Goal: Task Accomplishment & Management: Manage account settings

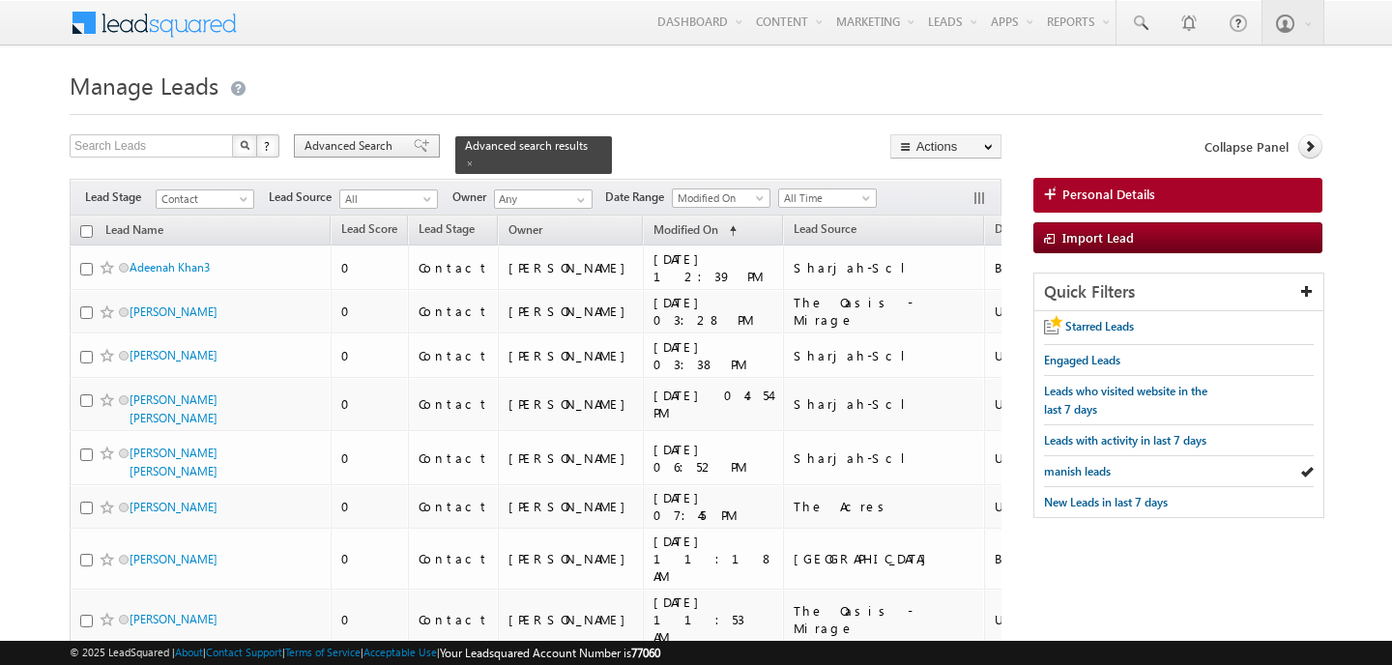
click at [369, 147] on span "Advanced Search" at bounding box center [352, 145] width 94 height 17
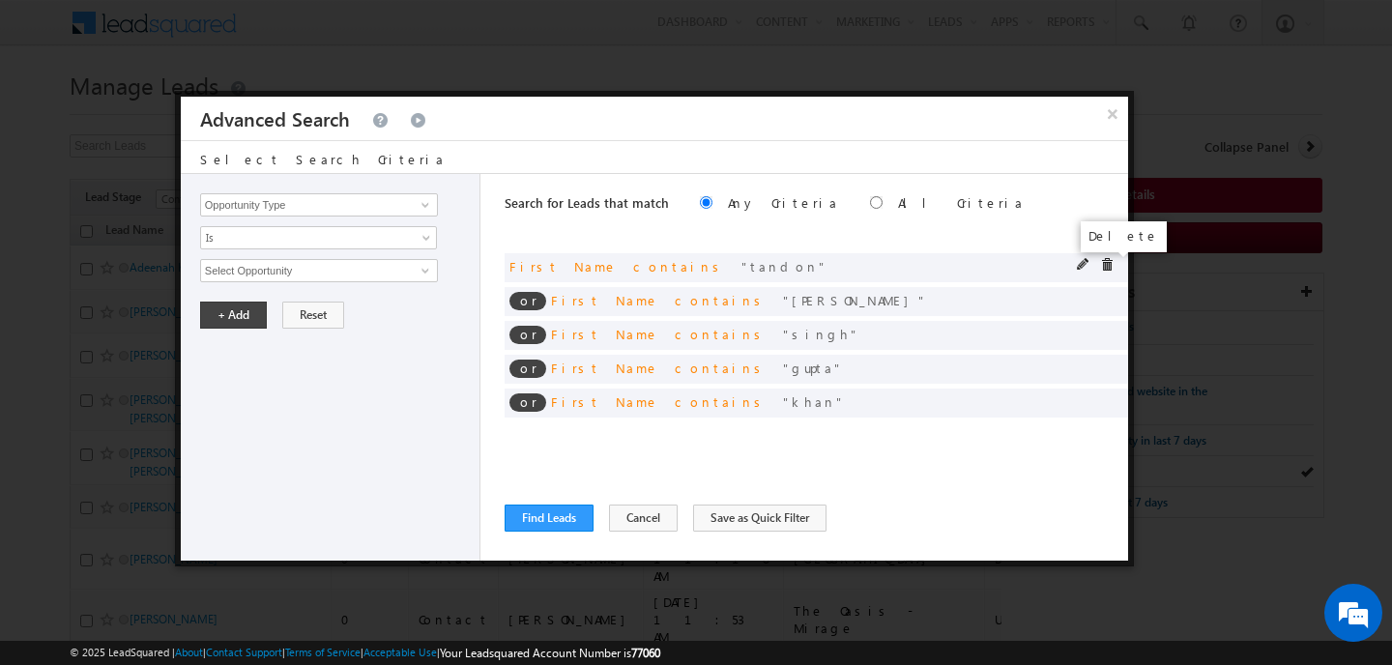
click at [1107, 266] on span at bounding box center [1107, 265] width 14 height 14
click at [0, 0] on span at bounding box center [0, 0] width 0 height 0
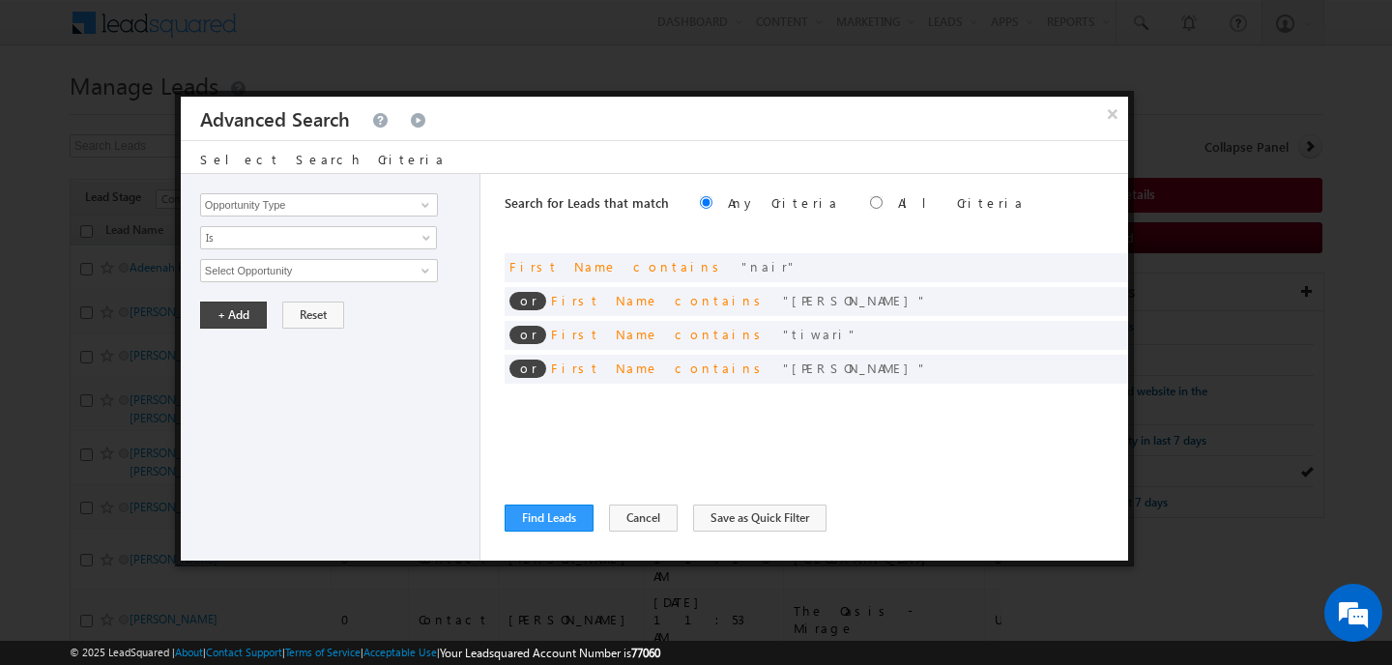
click at [0, 0] on span at bounding box center [0, 0] width 0 height 0
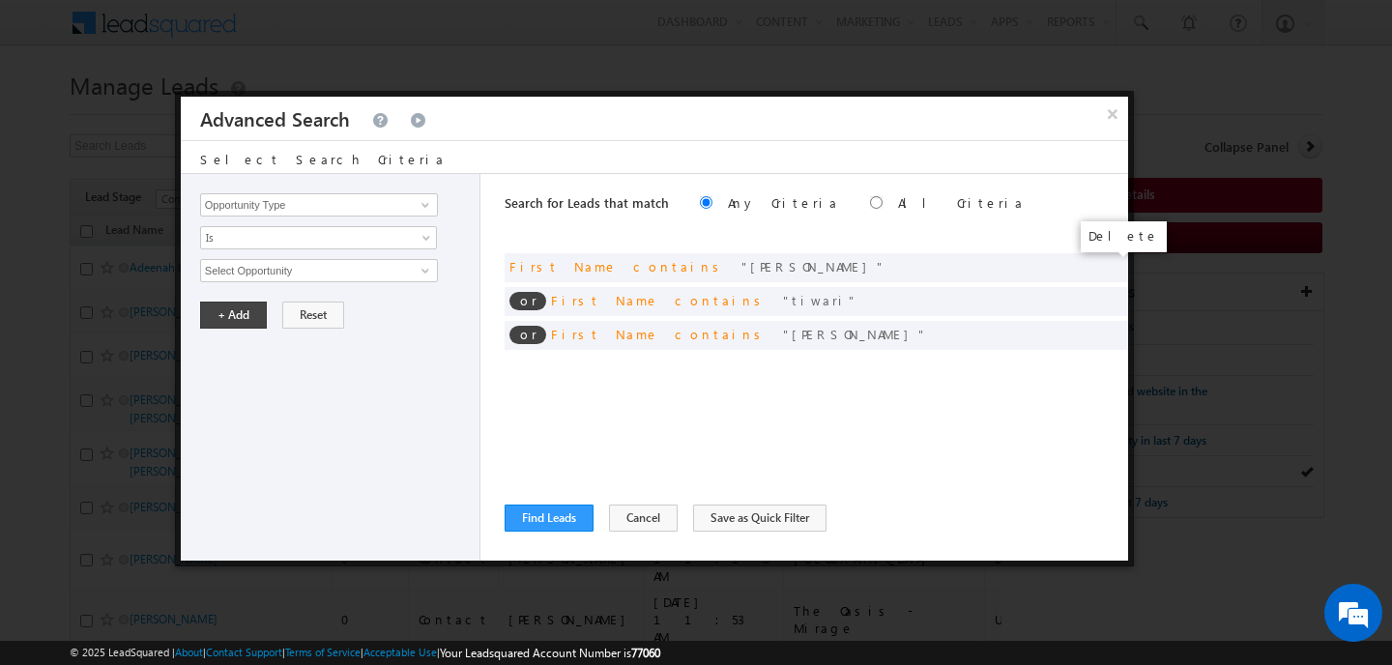
click at [0, 0] on span at bounding box center [0, 0] width 0 height 0
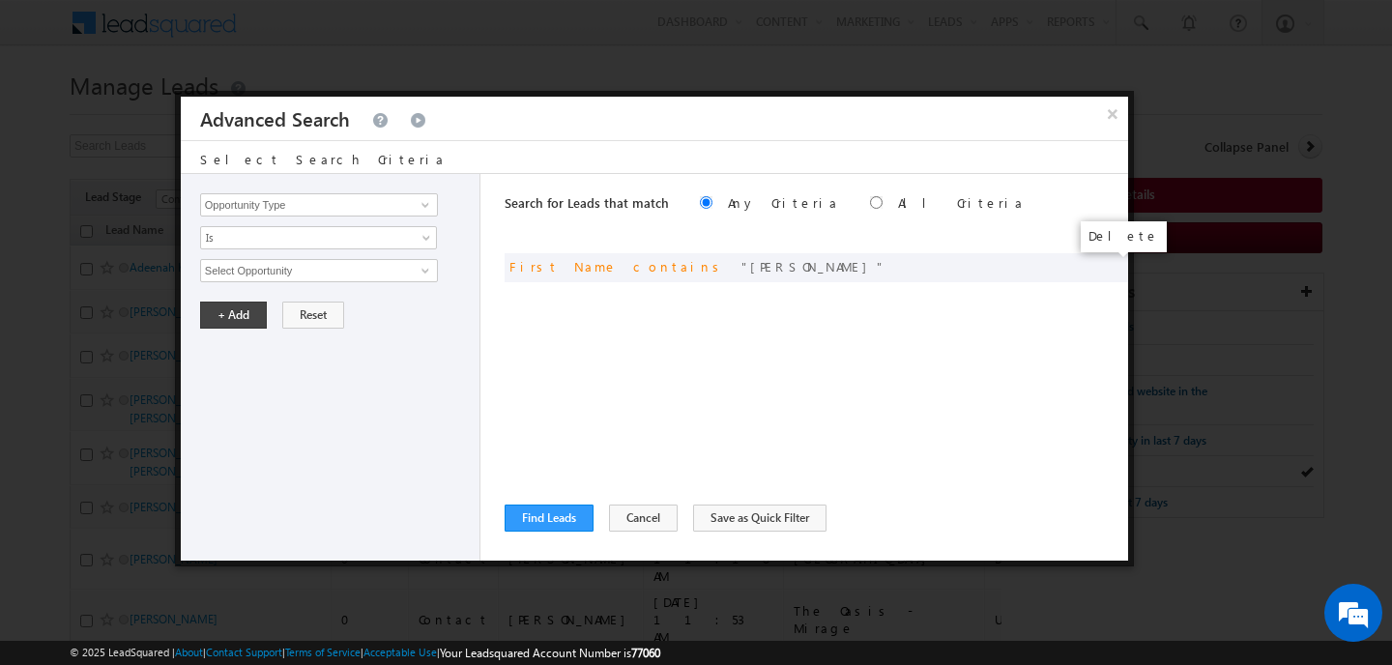
click at [0, 0] on span at bounding box center [0, 0] width 0 height 0
click at [0, 0] on div "No Search Criteria is Selected" at bounding box center [0, 0] width 0 height 0
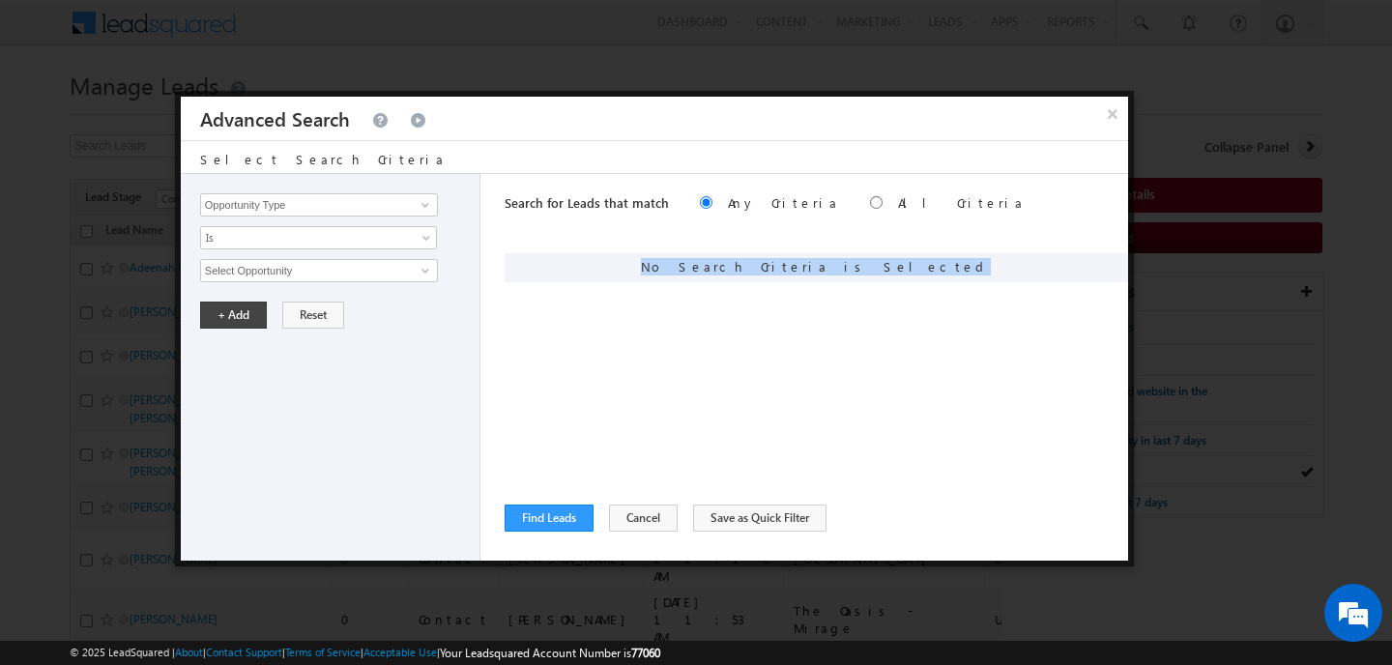
click at [1107, 266] on div "No Search Criteria is Selected" at bounding box center [817, 267] width 624 height 29
click at [295, 198] on input "Opportunity Type" at bounding box center [319, 204] width 238 height 23
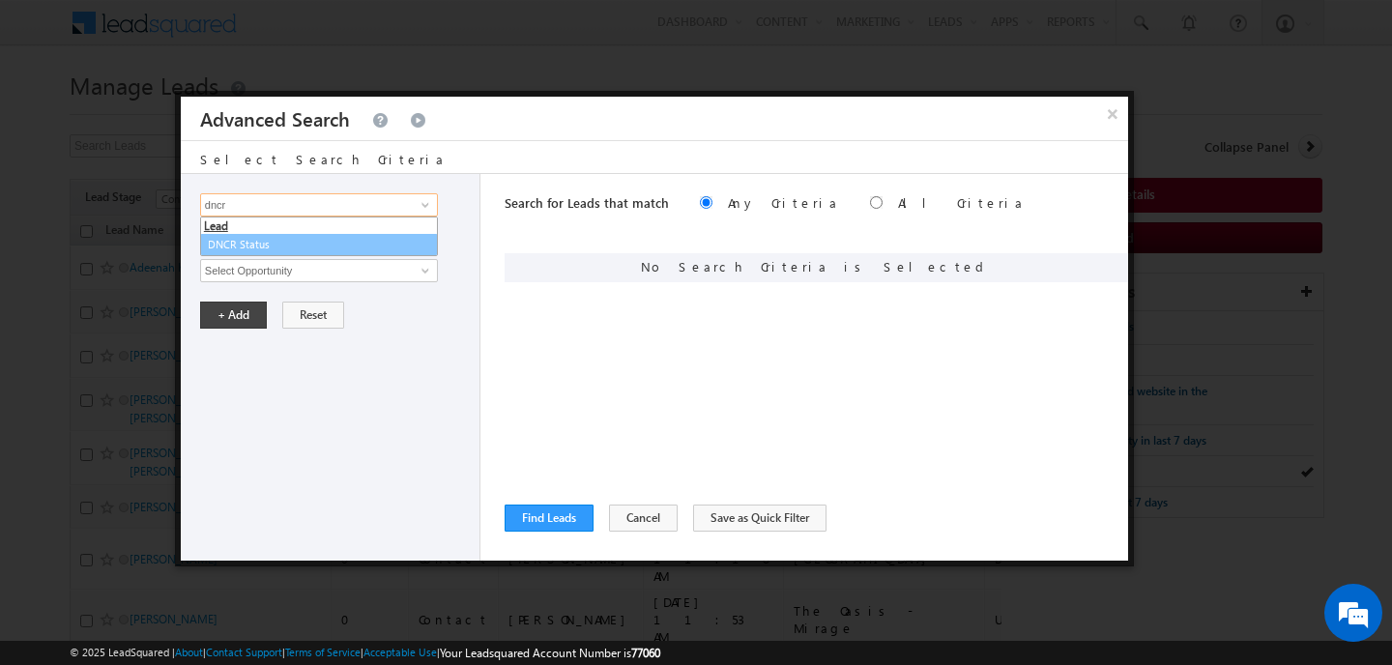
click at [267, 243] on link "DNCR Status" at bounding box center [319, 245] width 238 height 22
type input "DNCR Status"
click at [267, 243] on span "Is" at bounding box center [306, 237] width 210 height 17
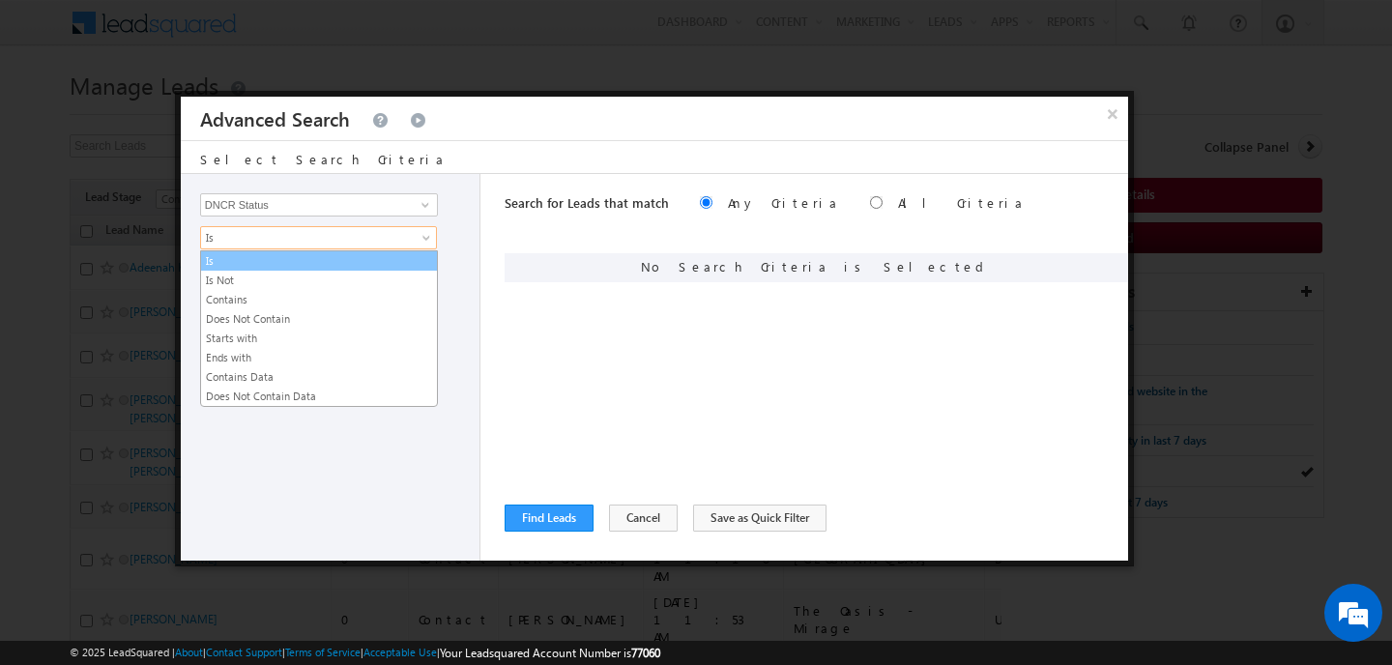
click at [302, 262] on link "Is" at bounding box center [319, 260] width 236 height 17
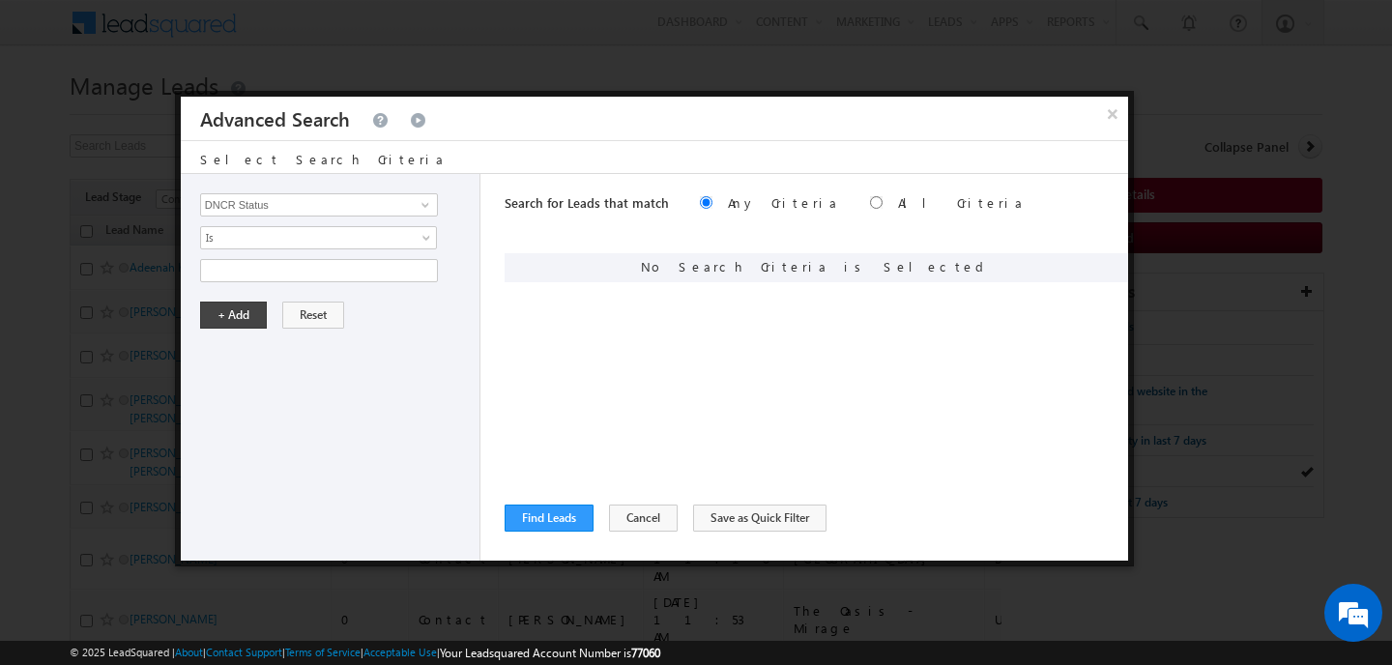
click at [294, 284] on div "Opportunity Type Lead Activity Task Sales Group Prospect Id Address 1 Address 2…" at bounding box center [331, 367] width 300 height 387
click at [293, 275] on input "text" at bounding box center [319, 270] width 238 height 23
type input "unblocked"
click at [220, 314] on button "+ Add" at bounding box center [233, 315] width 67 height 27
click at [538, 508] on button "Find Leads" at bounding box center [549, 518] width 89 height 27
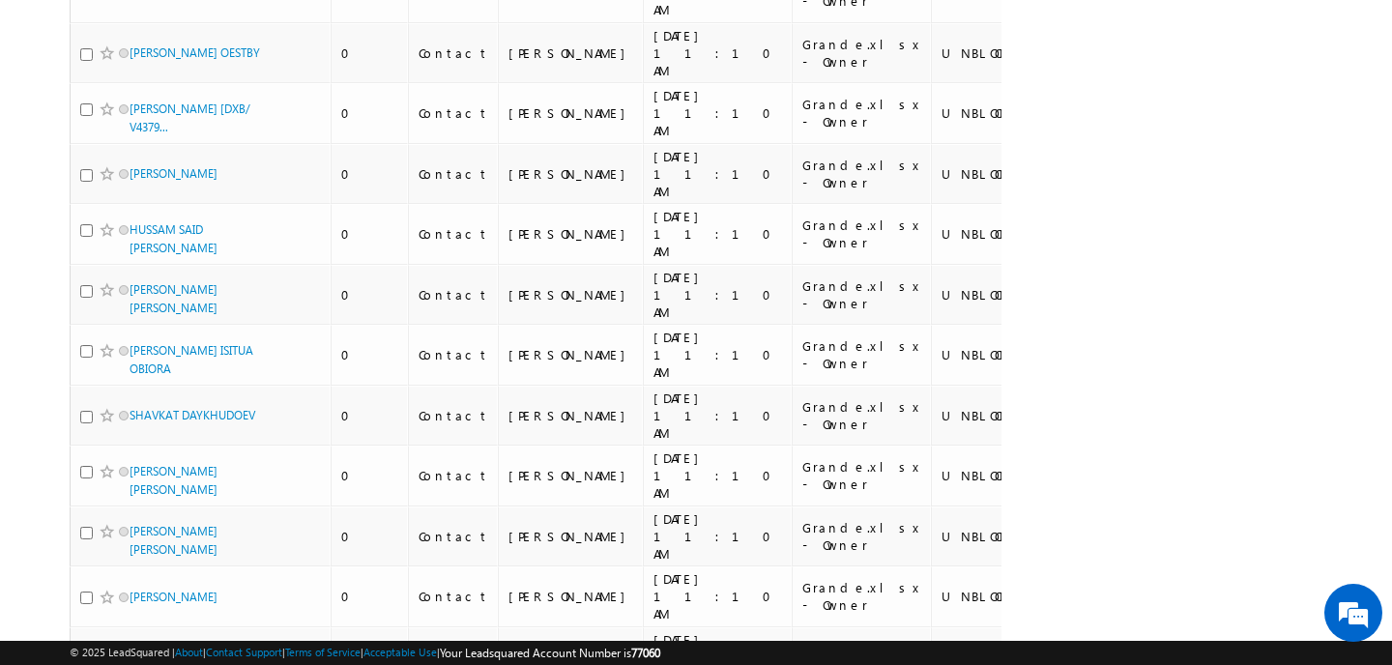
scroll to position [2237, 0]
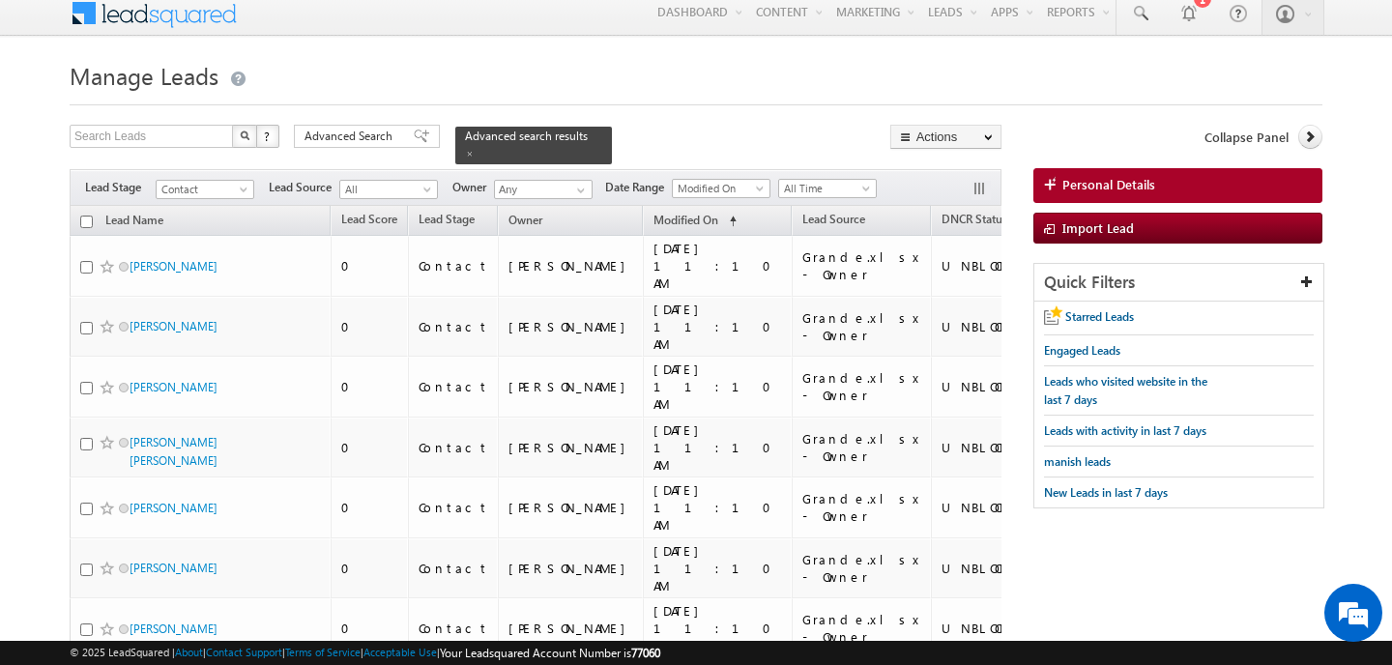
scroll to position [0, 0]
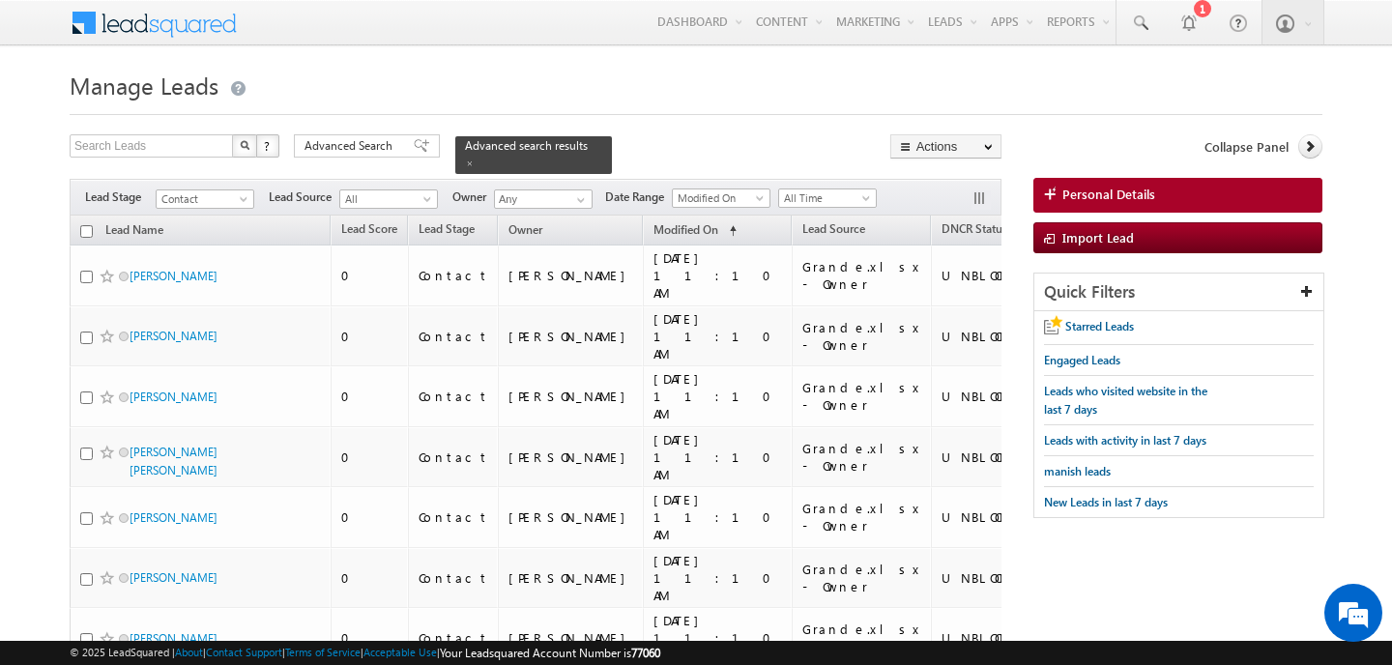
click at [89, 228] on input "checkbox" at bounding box center [86, 231] width 13 height 13
checkbox input "true"
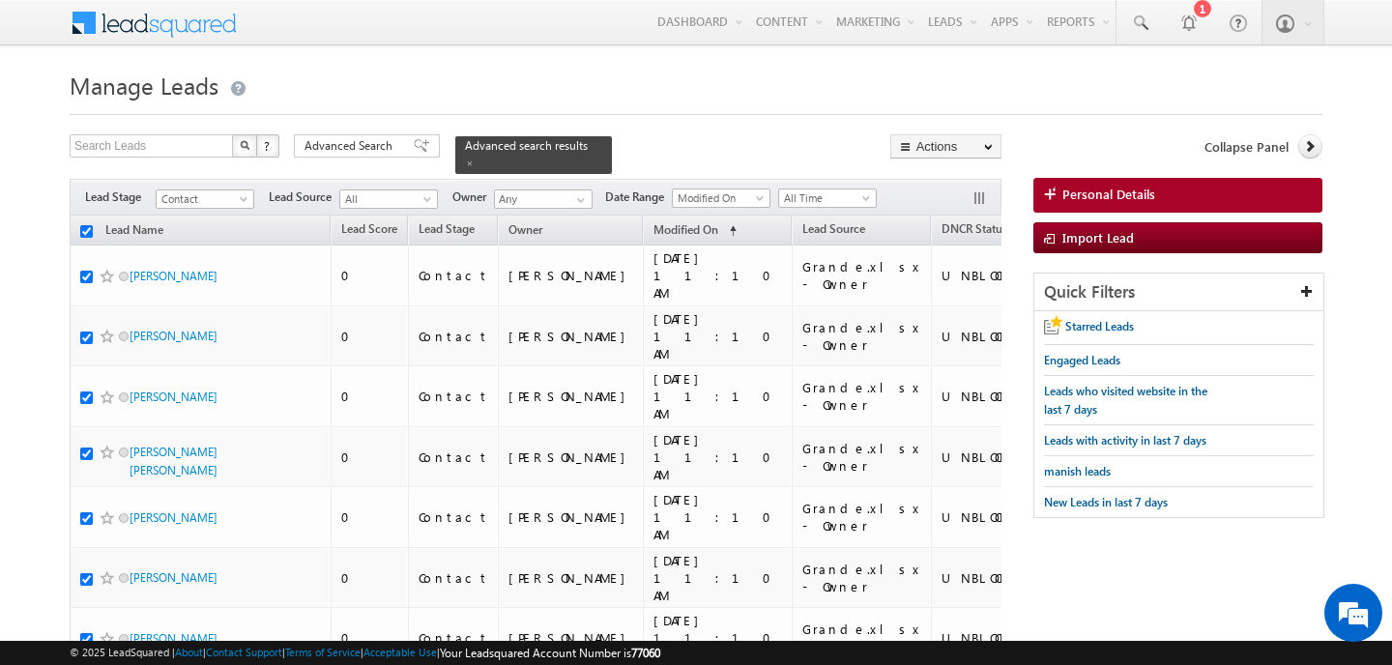
checkbox input "true"
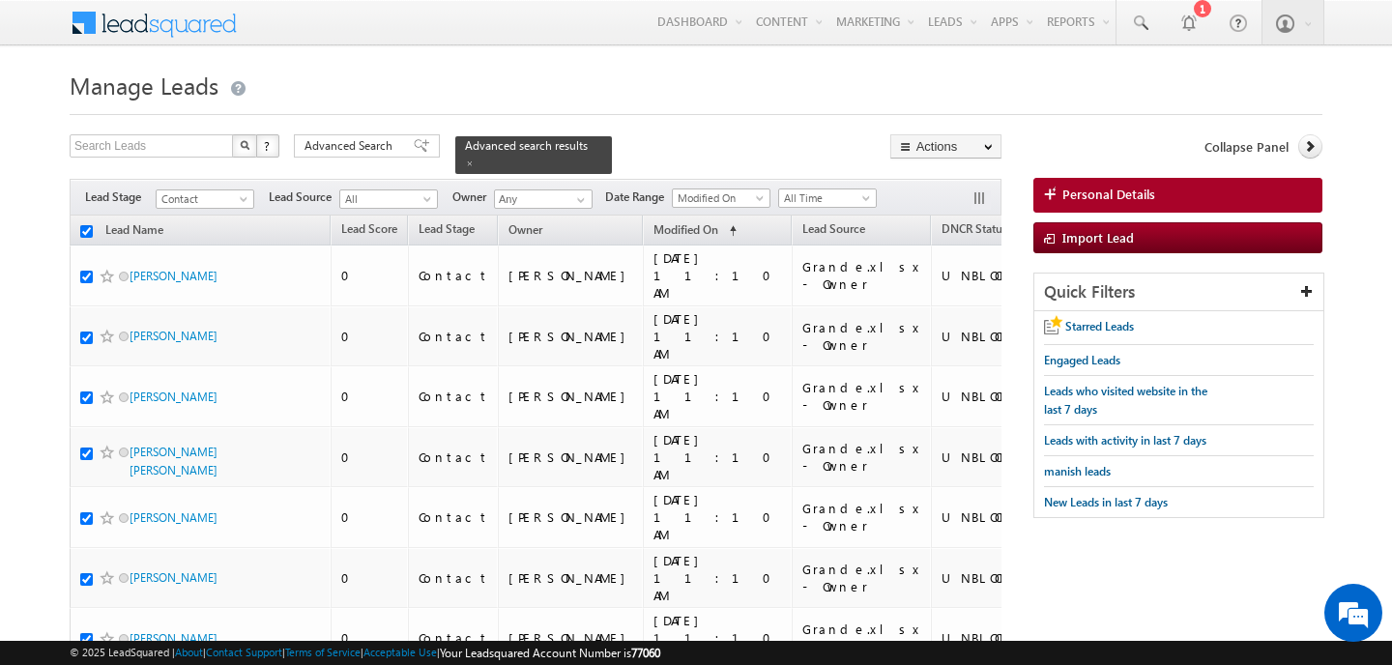
checkbox input "true"
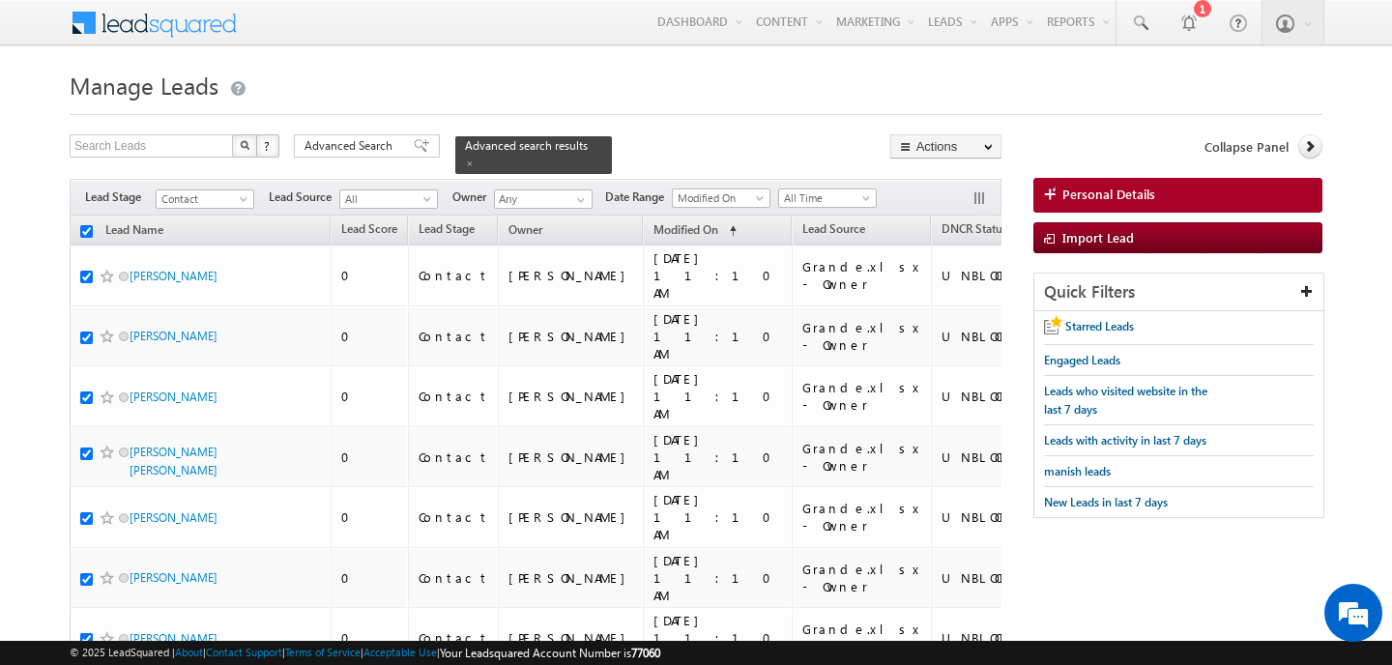
checkbox input "true"
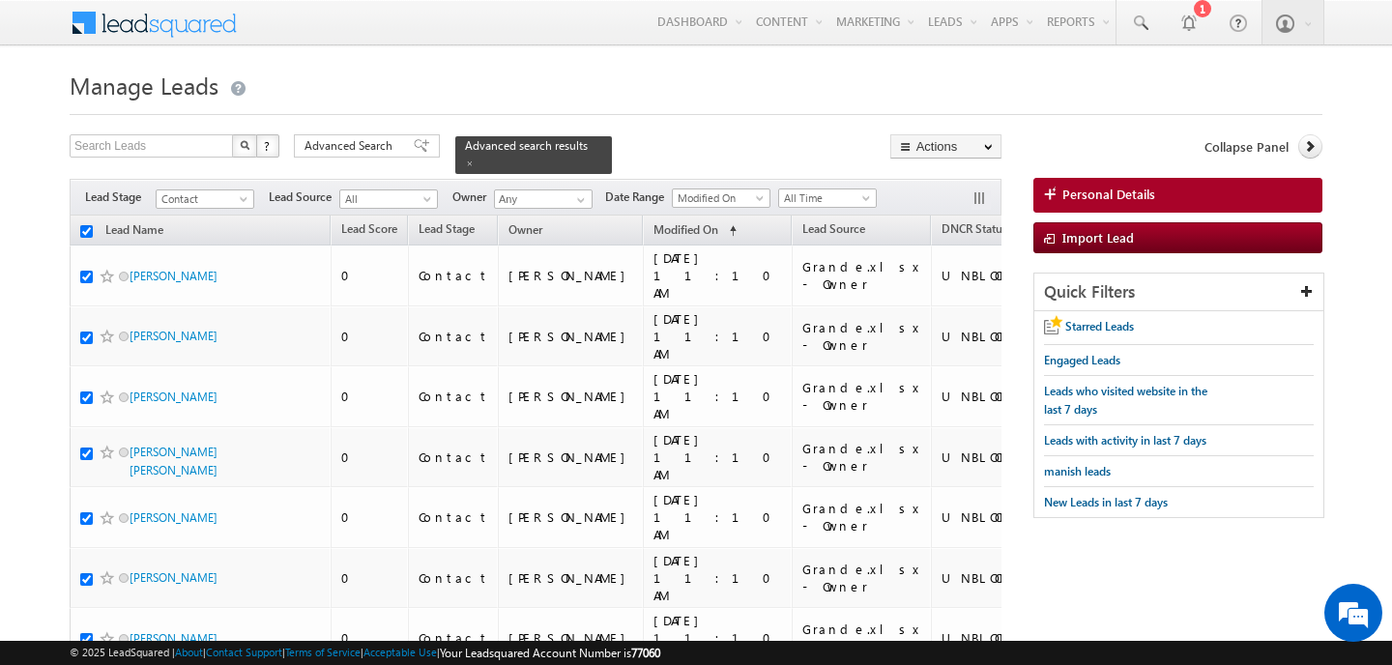
checkbox input "true"
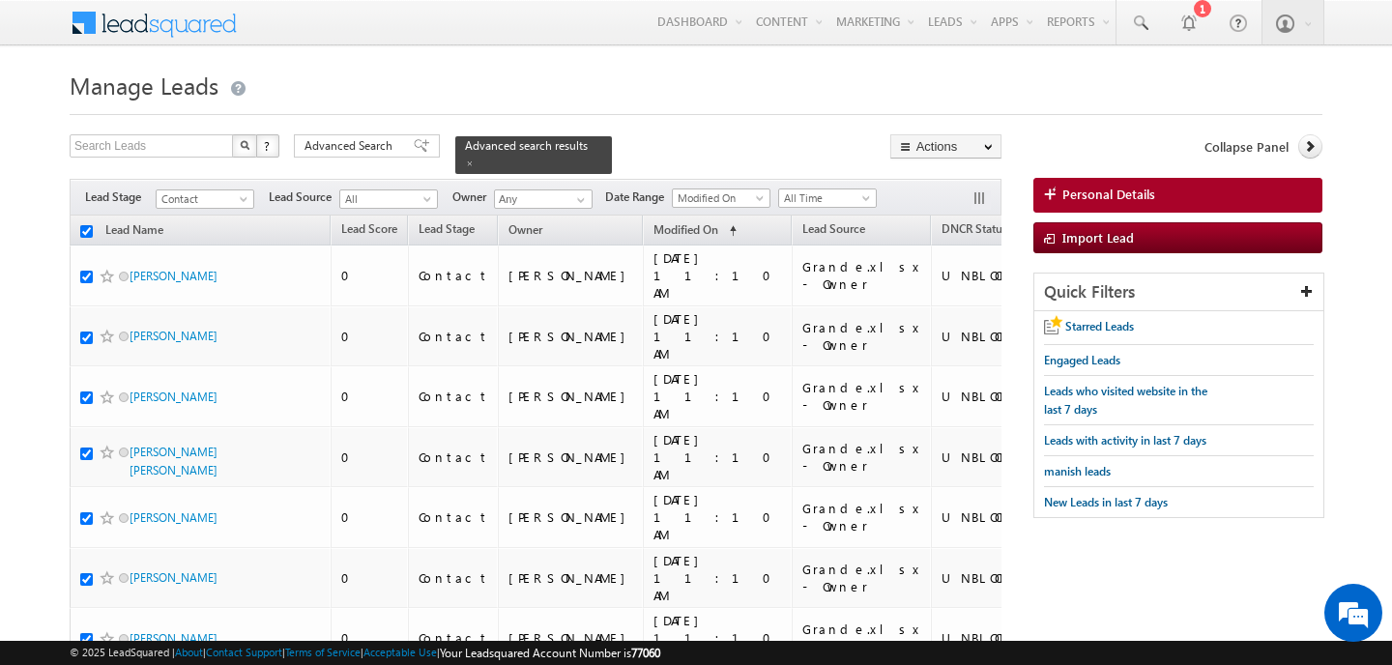
checkbox input "true"
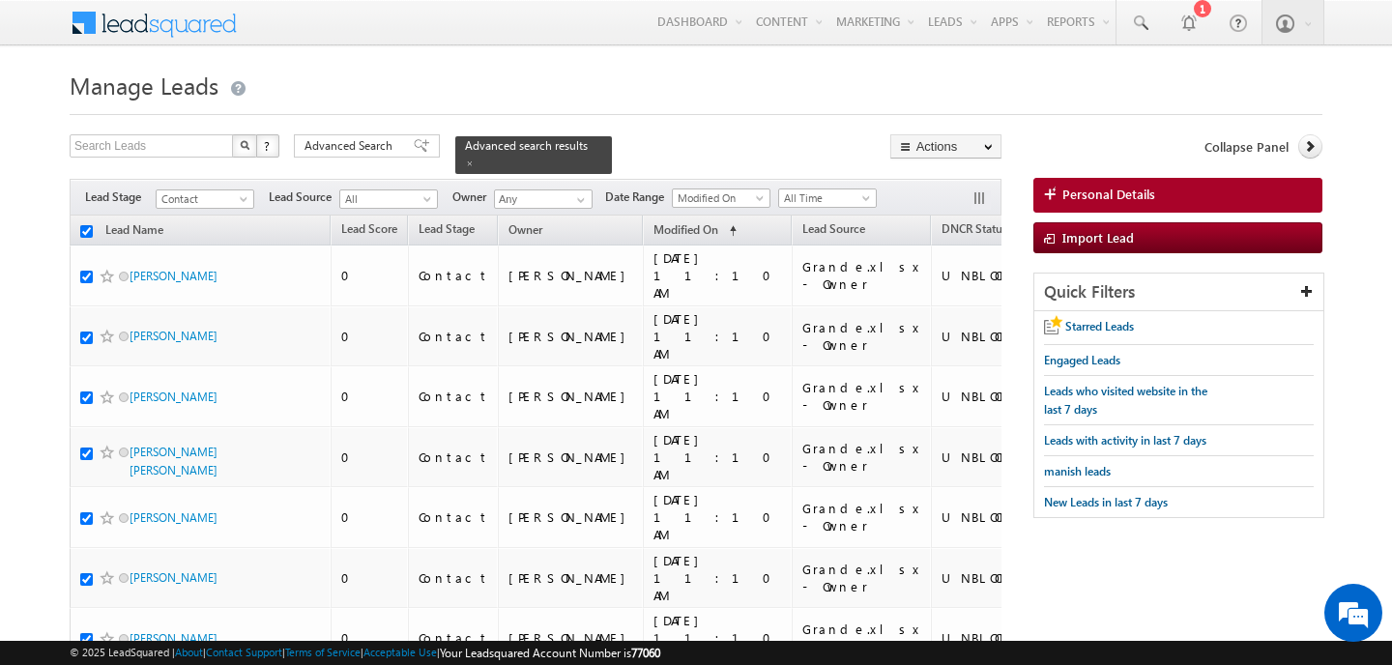
checkbox input "true"
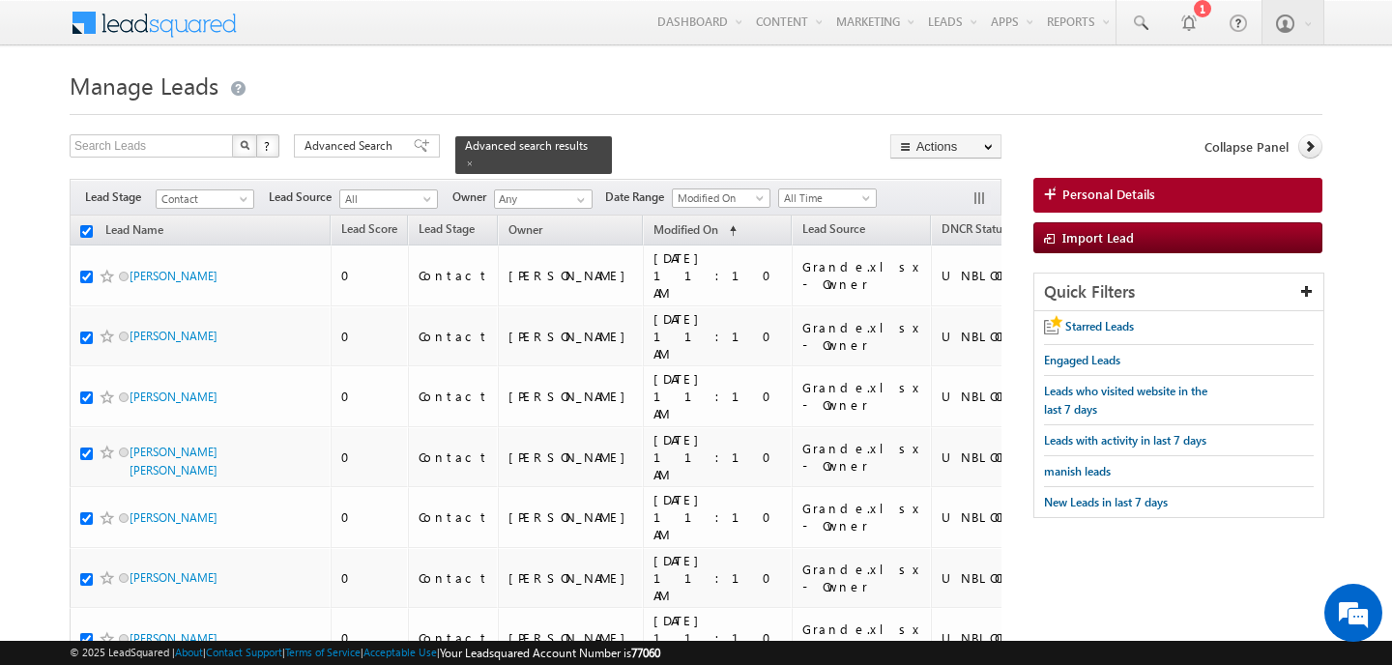
checkbox input "true"
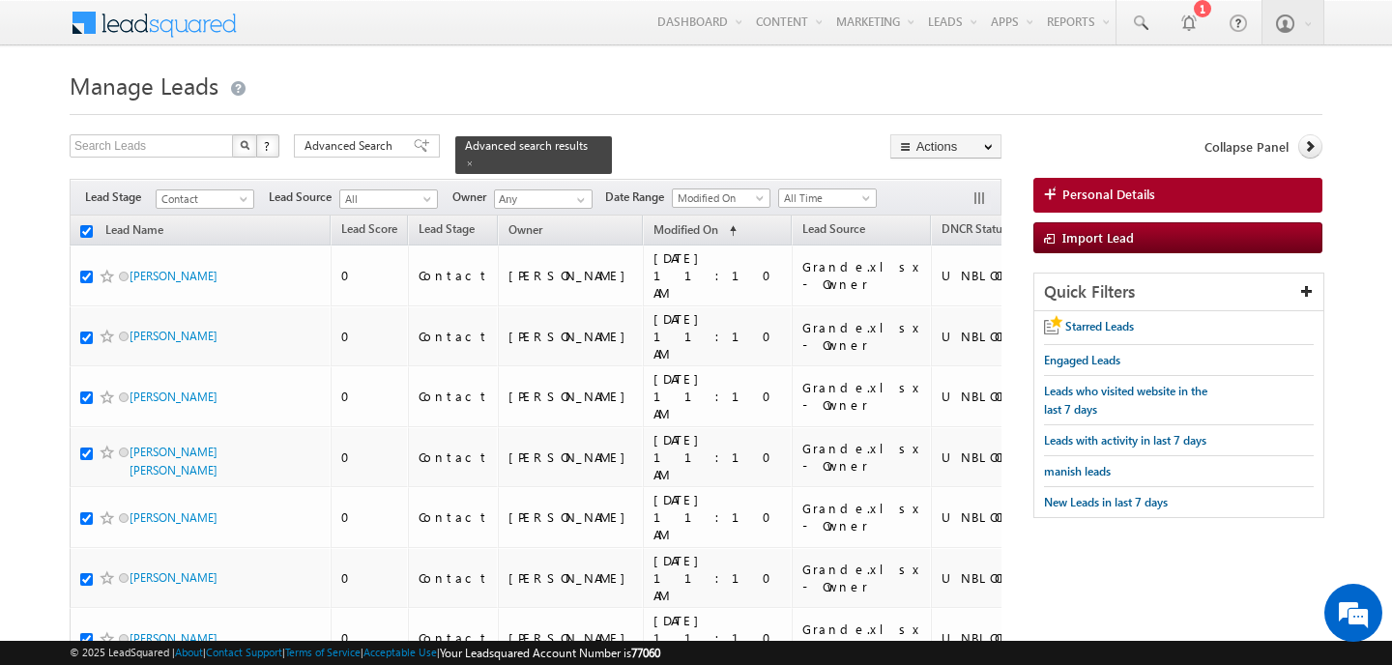
checkbox input "true"
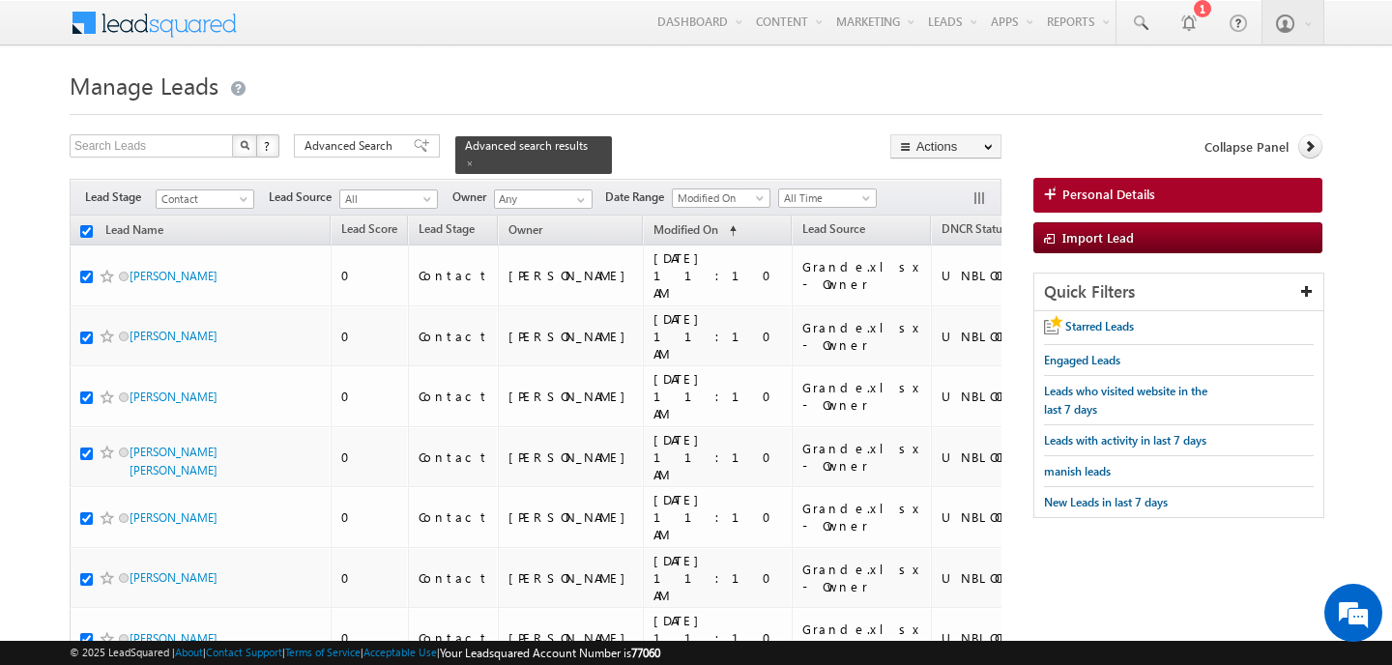
checkbox input "true"
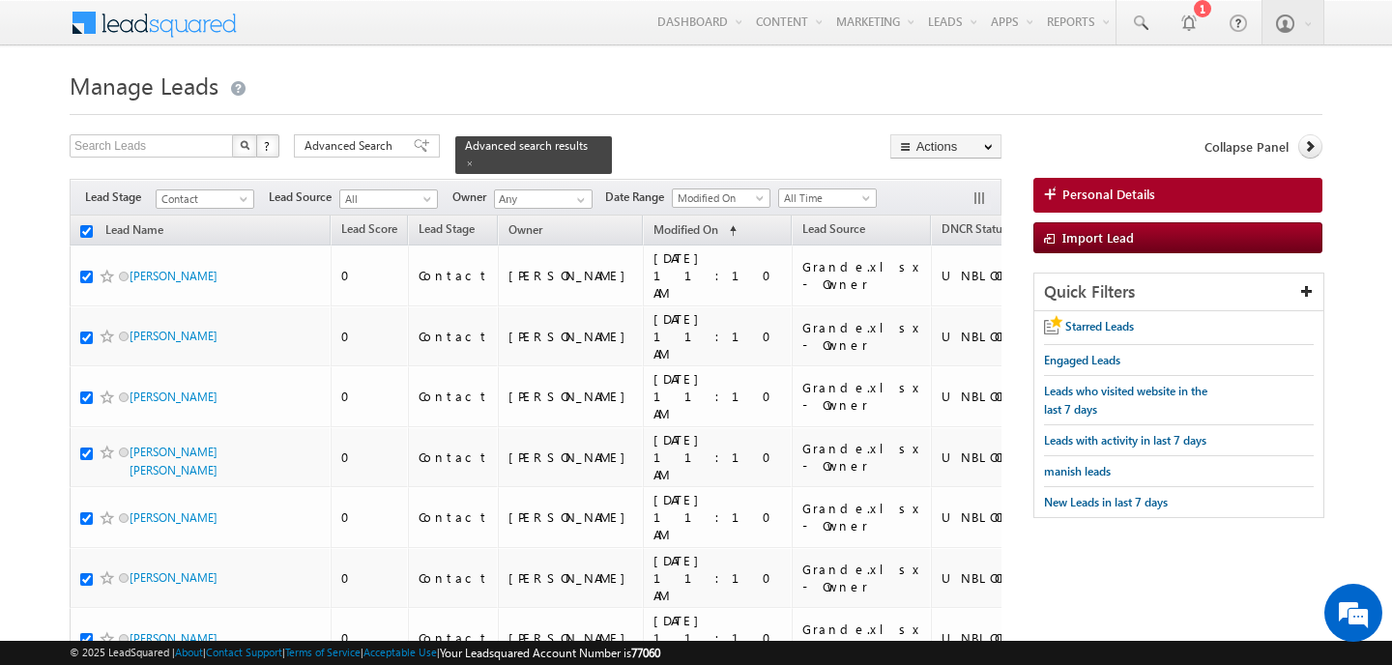
checkbox input "true"
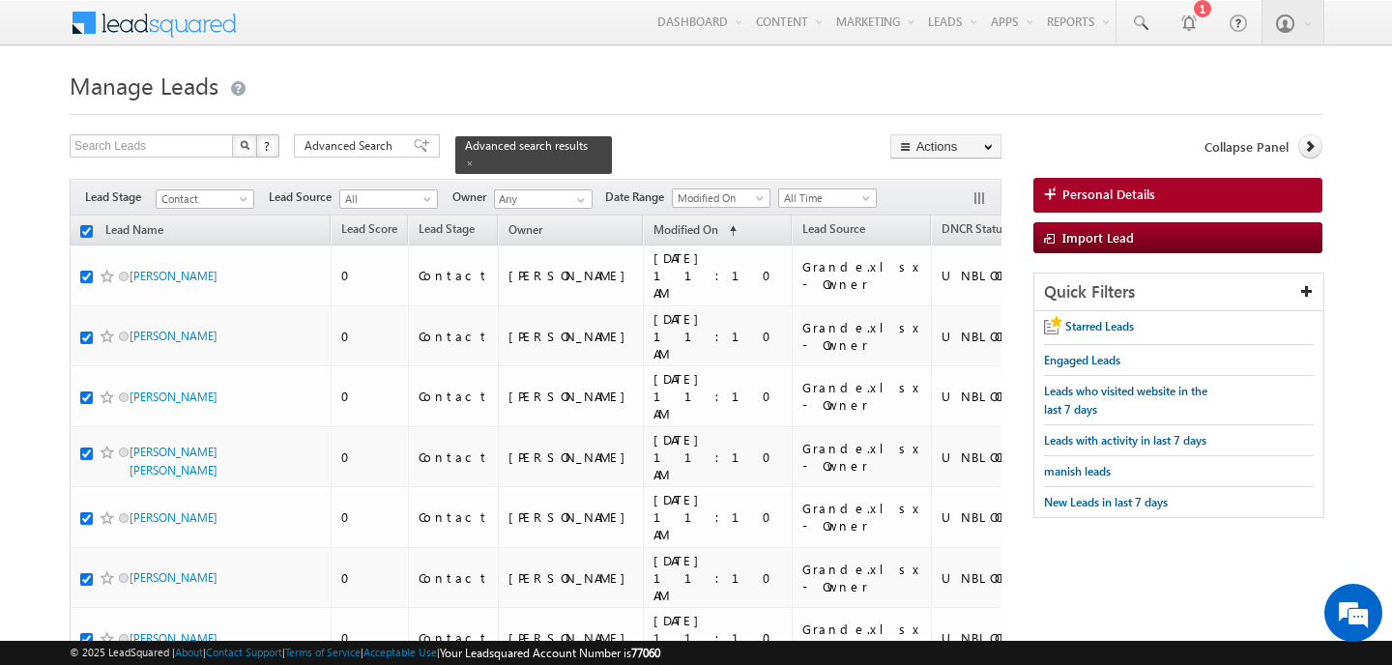
checkbox input "true"
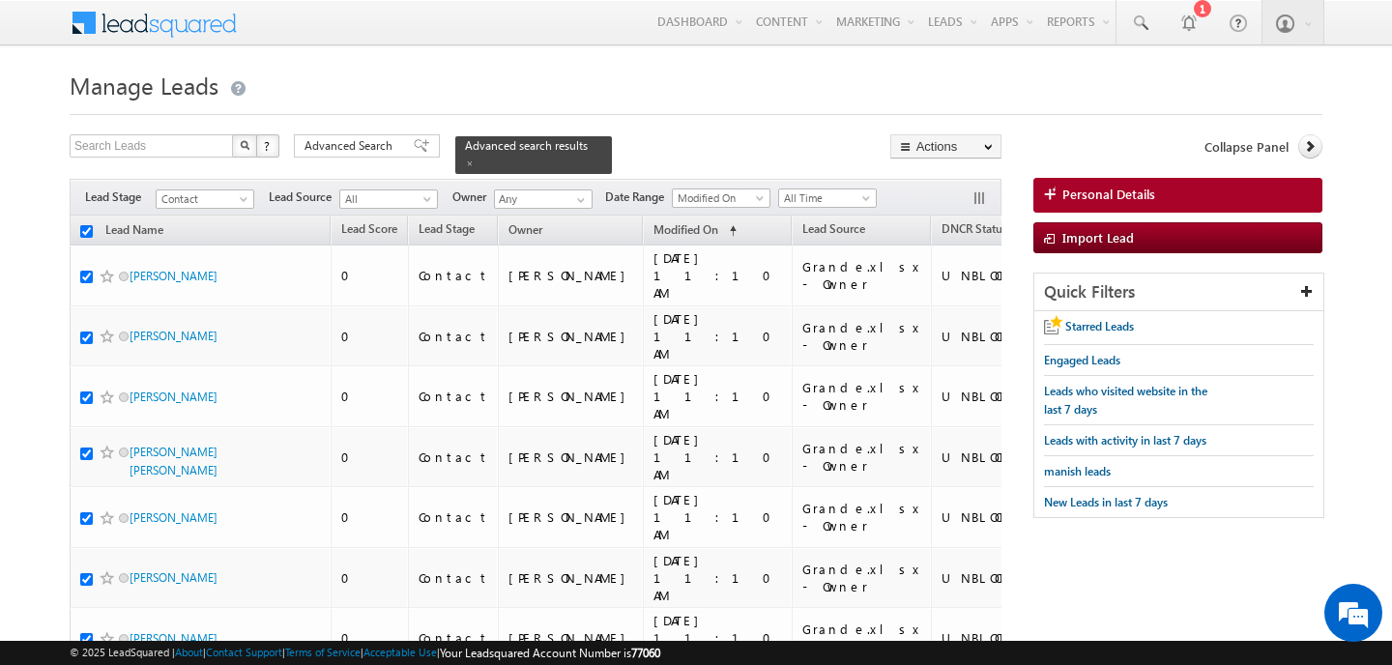
checkbox input "true"
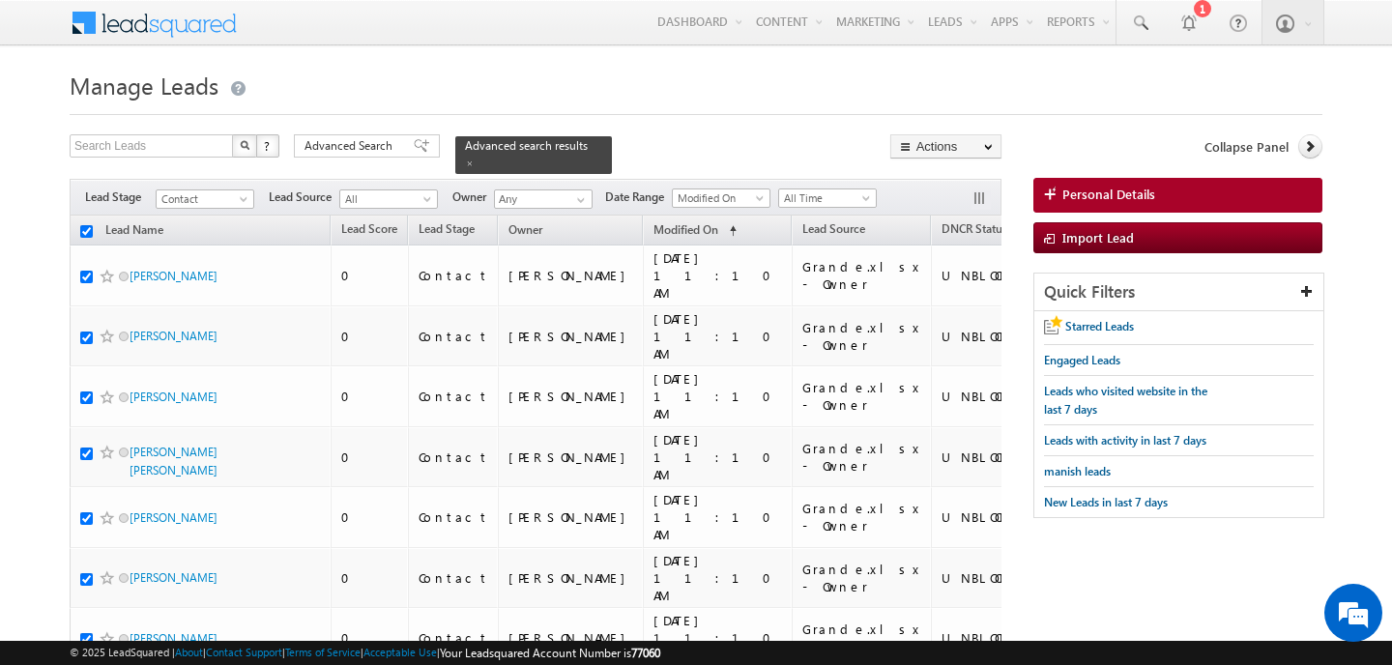
checkbox input "true"
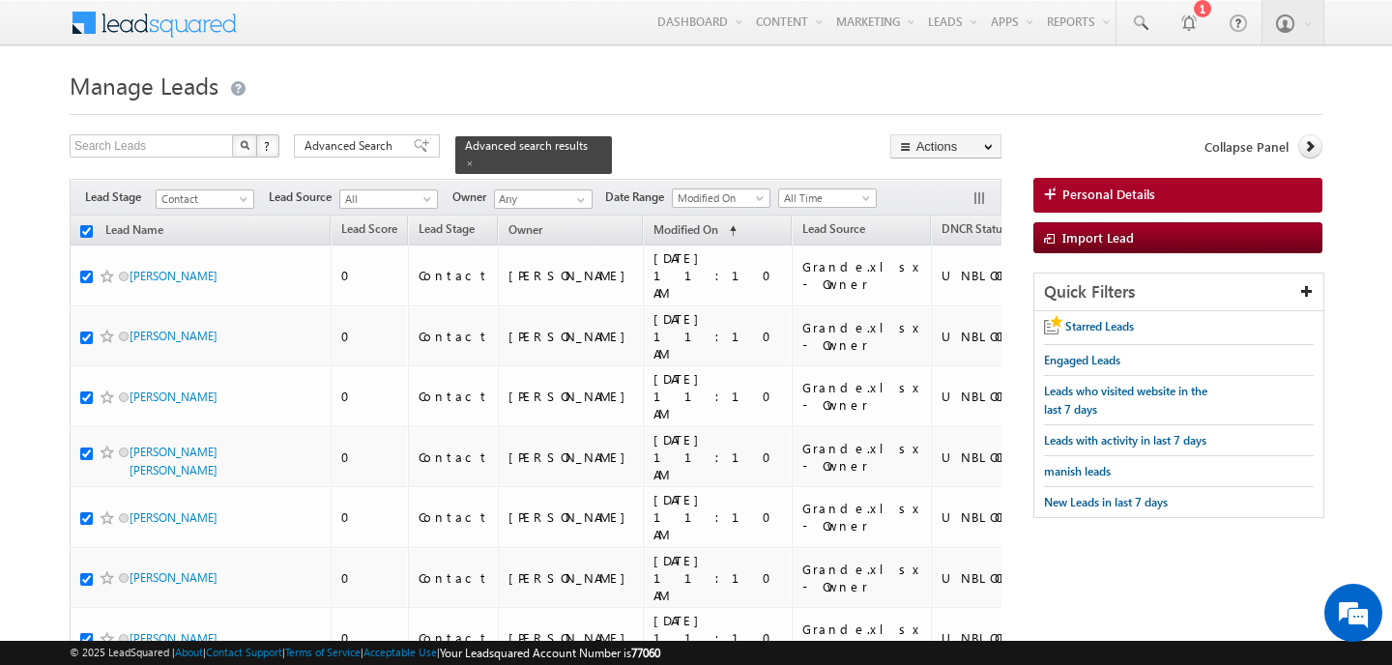
checkbox input "true"
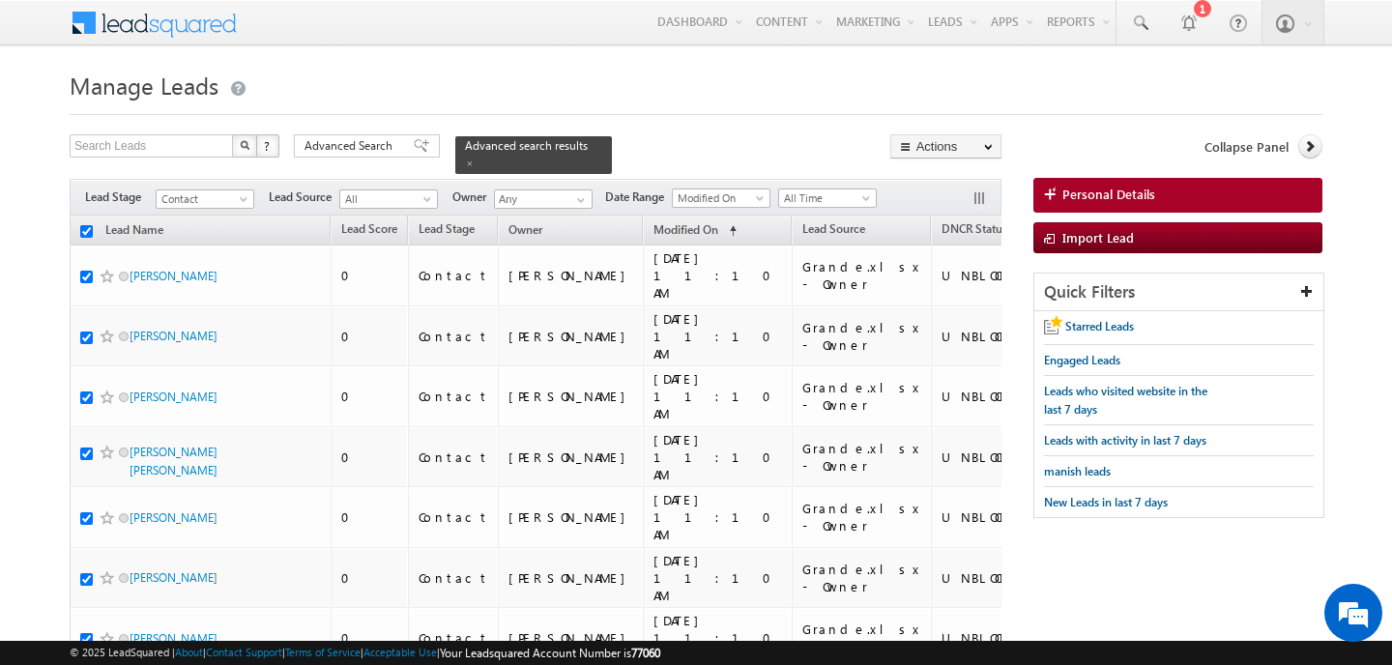
checkbox input "true"
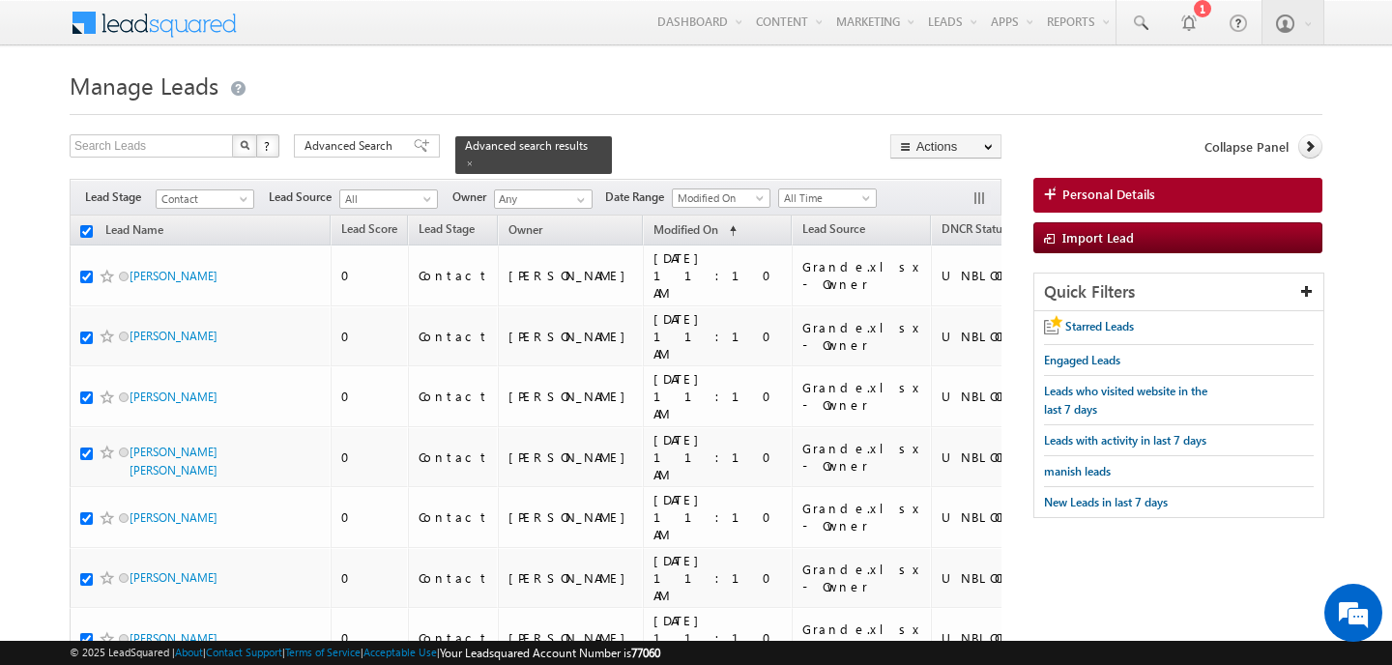
checkbox input "true"
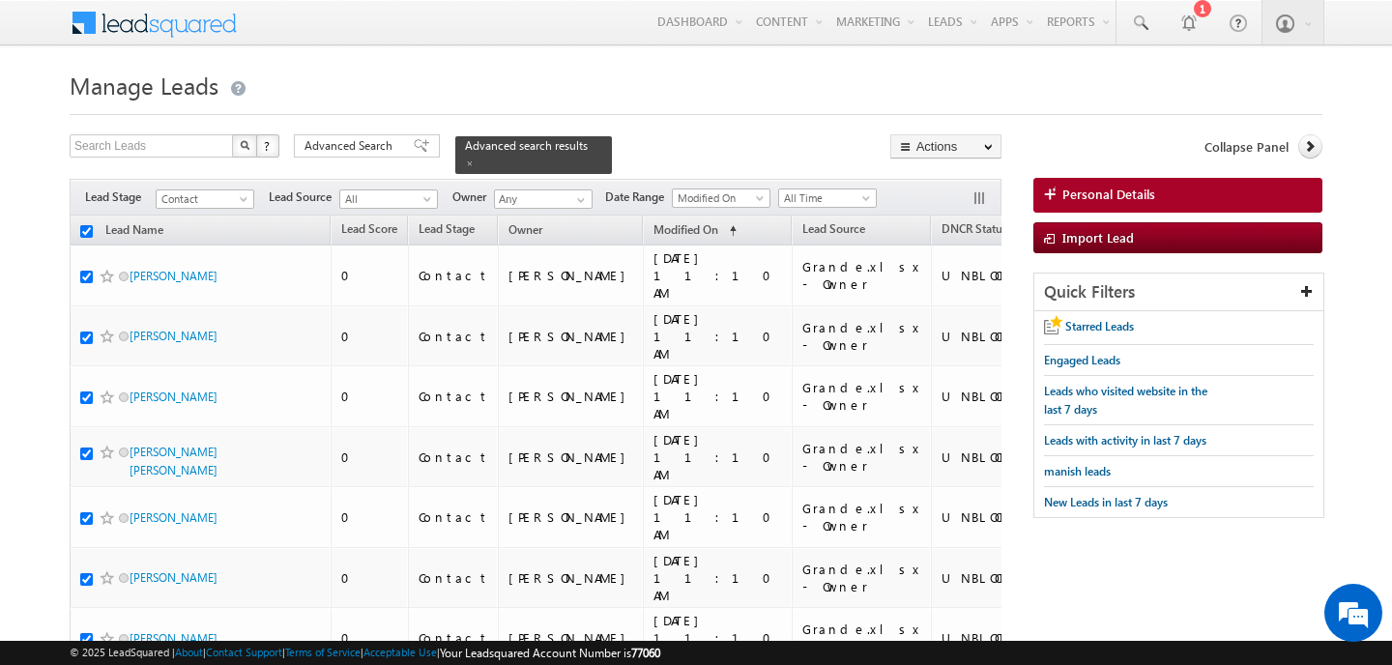
checkbox input "true"
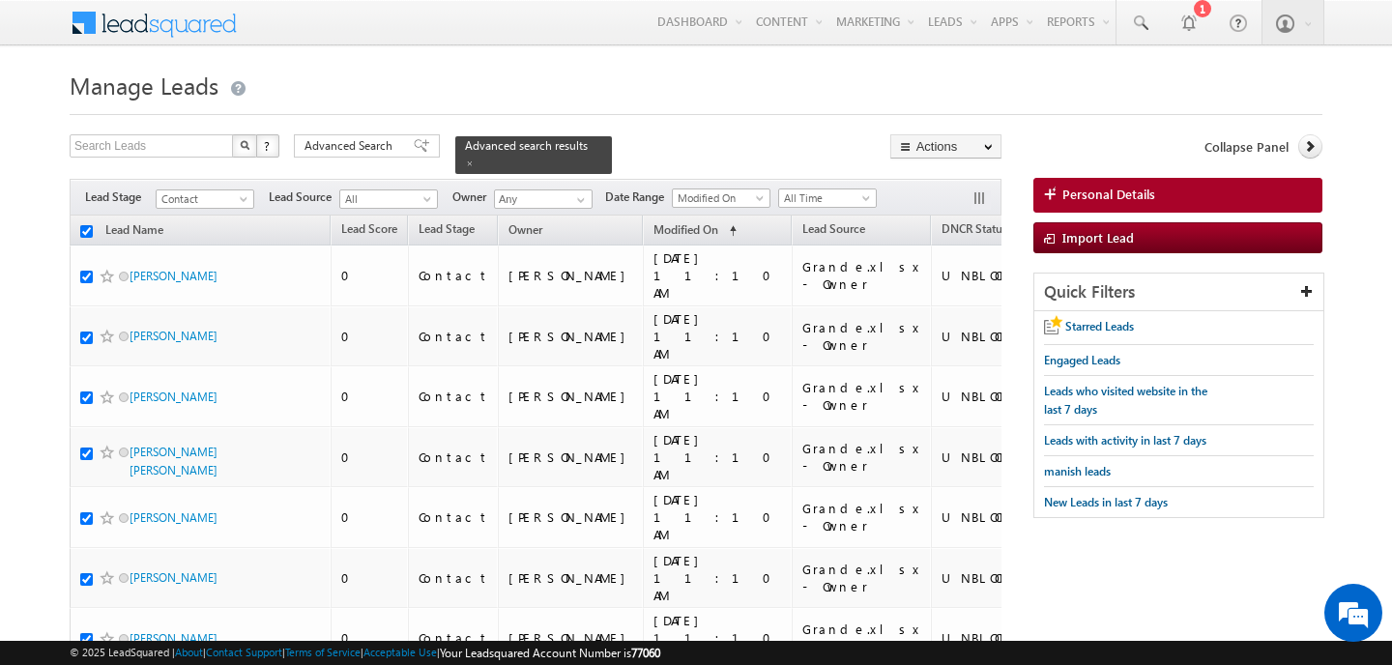
checkbox input "true"
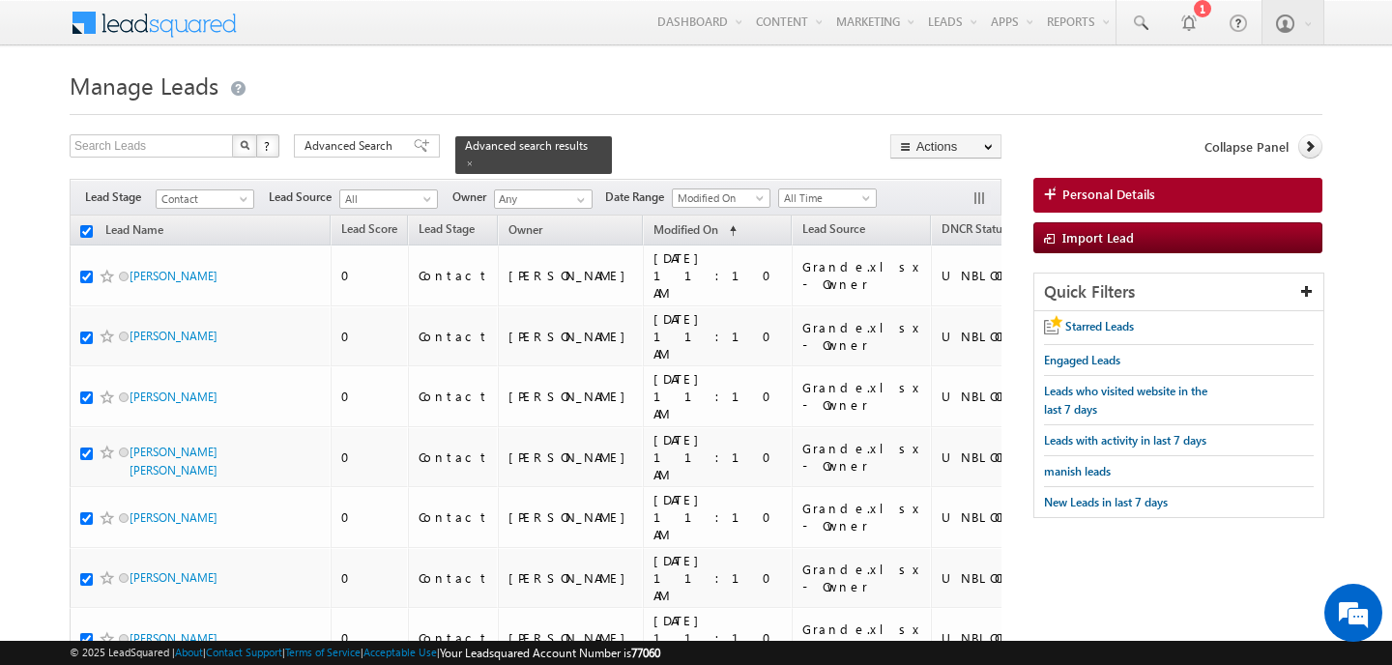
checkbox input "true"
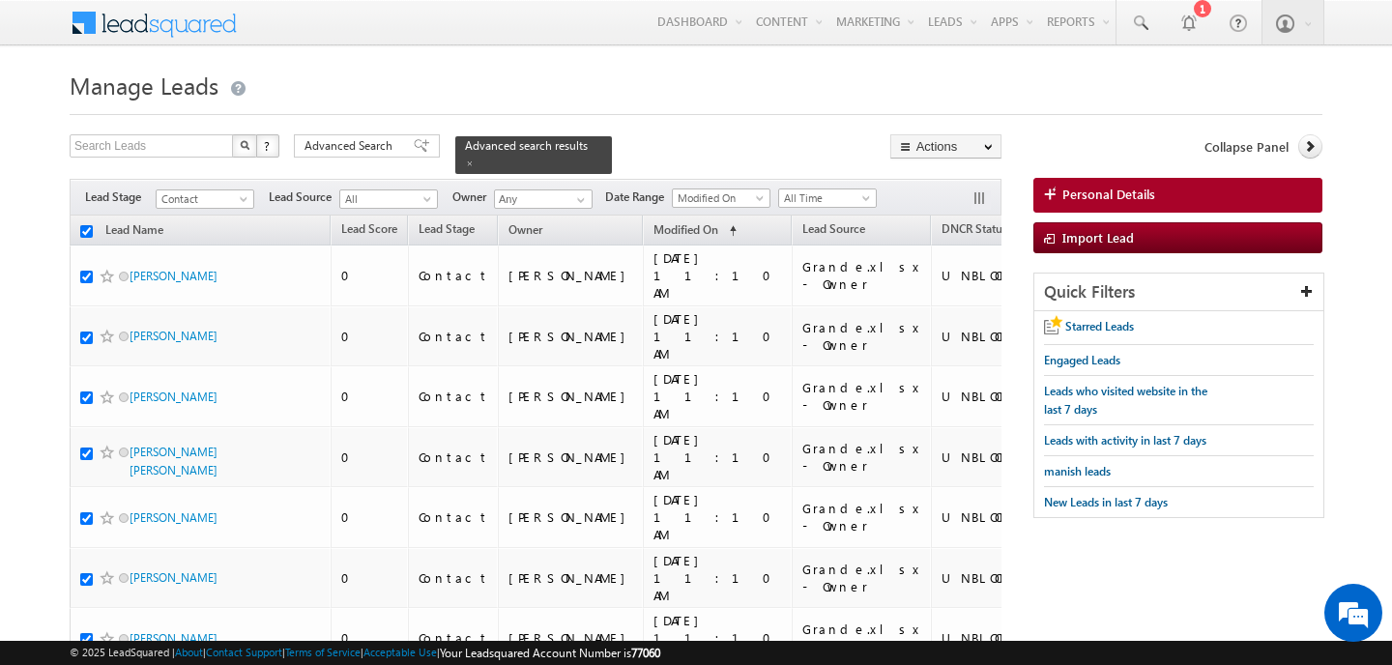
checkbox input "true"
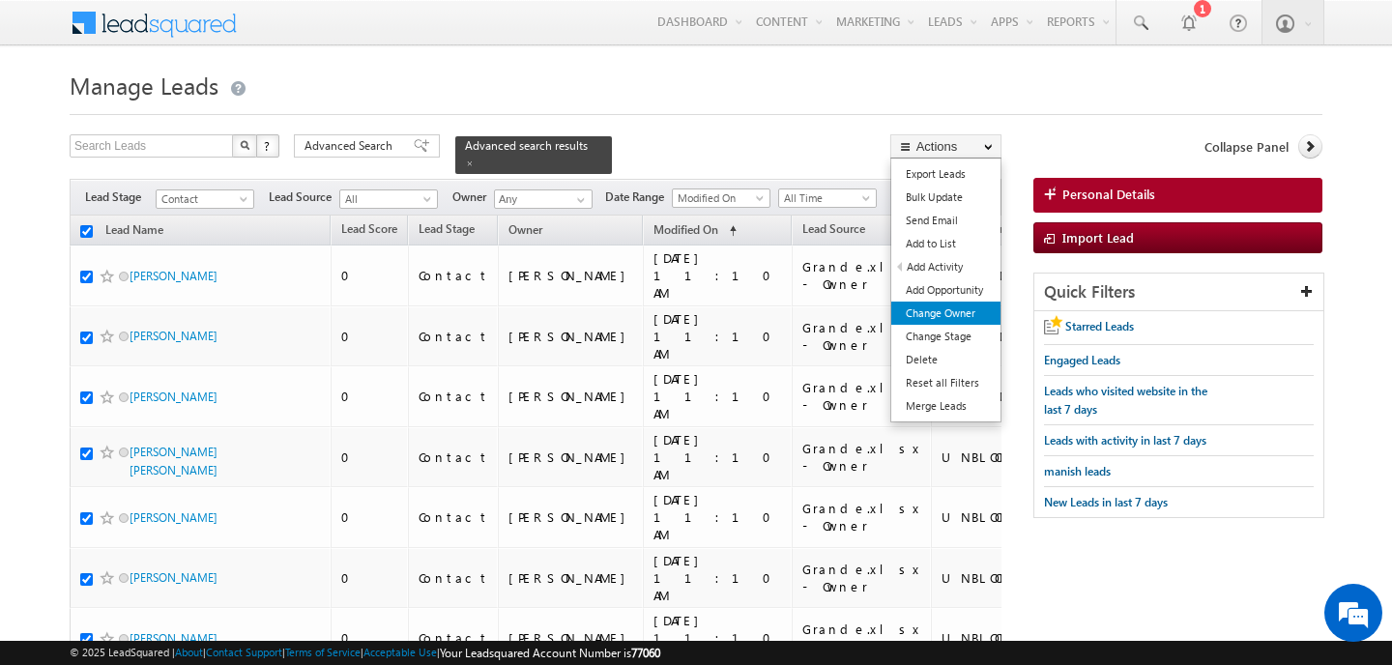
click at [942, 315] on link "Change Owner" at bounding box center [945, 313] width 109 height 23
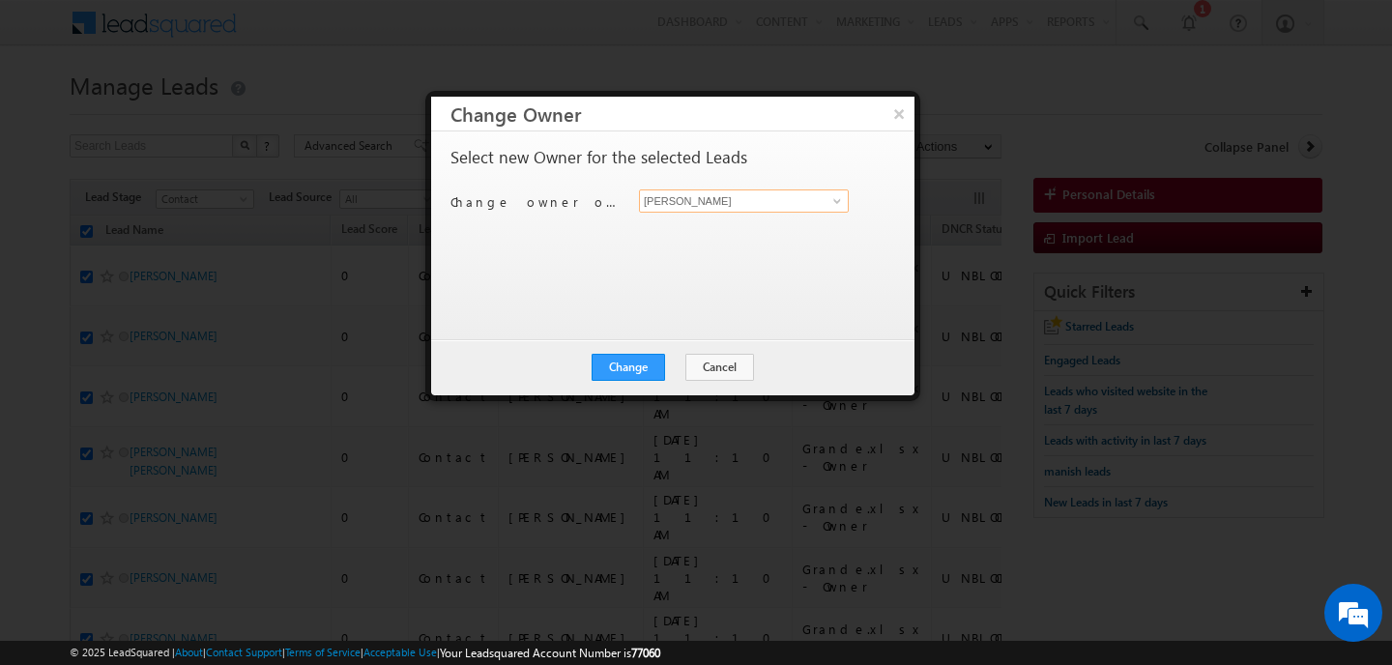
click at [683, 211] on input "[PERSON_NAME]" at bounding box center [744, 200] width 210 height 23
click at [675, 245] on span "mehfooza.memon@indglobal.ae" at bounding box center [734, 239] width 174 height 15
type input "MEHFOOZA MEMON"
click at [644, 370] on button "Change" at bounding box center [628, 367] width 73 height 27
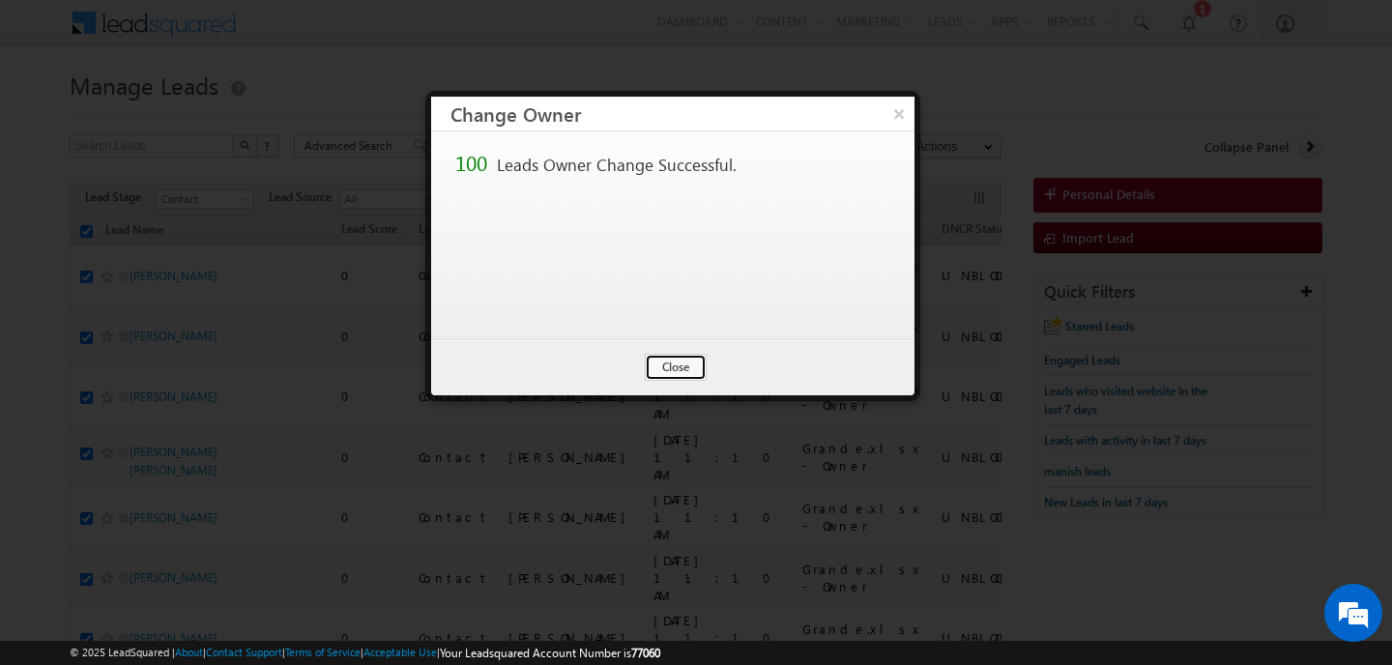
click at [662, 366] on button "Close" at bounding box center [676, 367] width 62 height 27
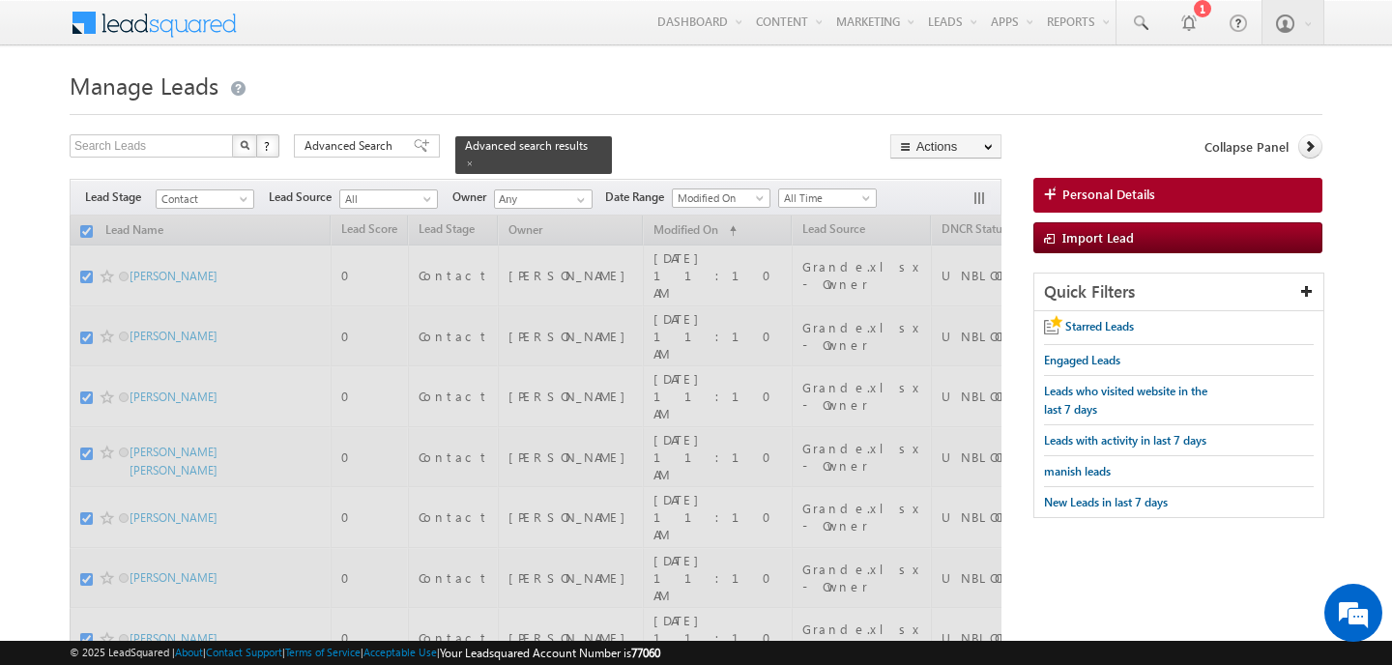
checkbox input "false"
